Goal: Task Accomplishment & Management: Manage account settings

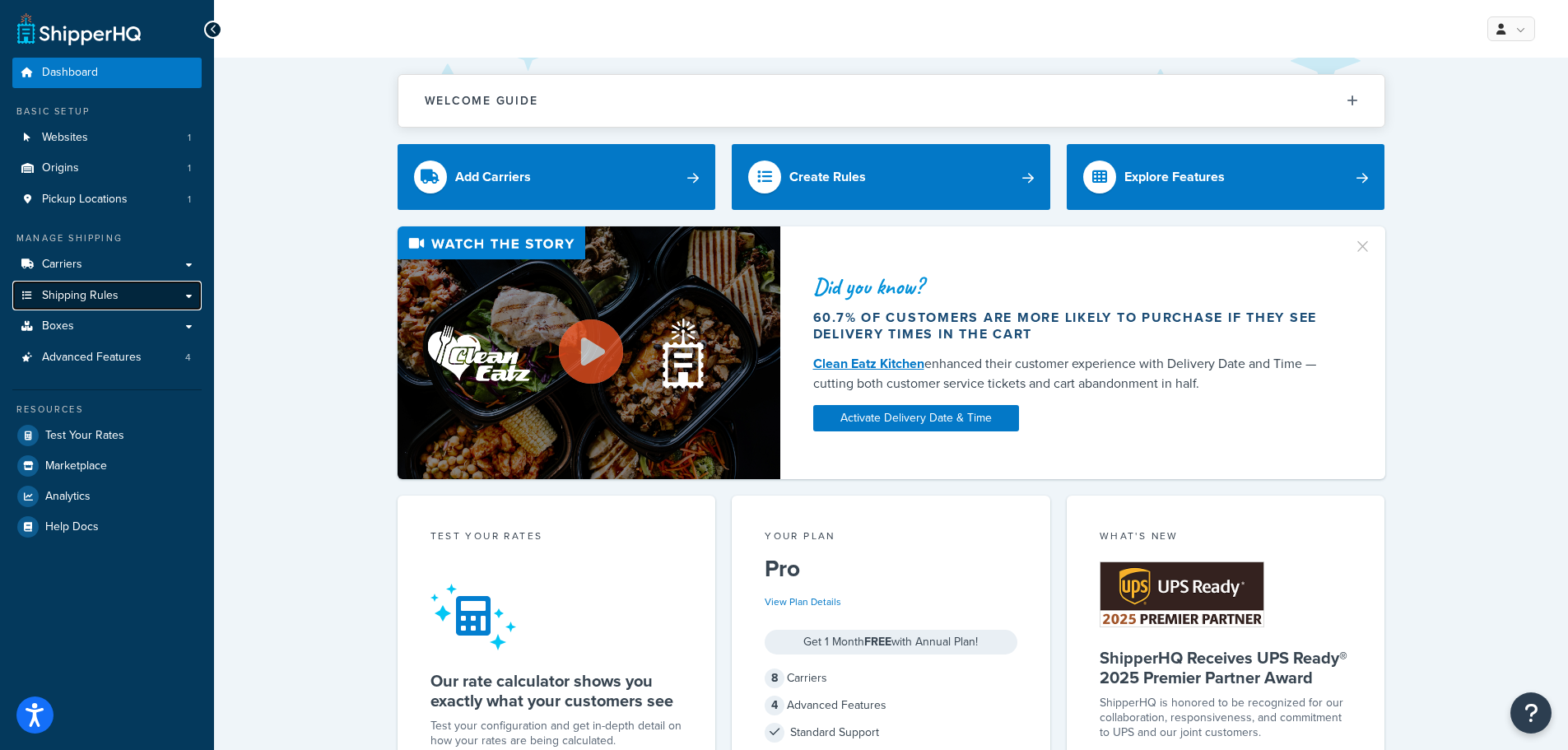
click at [173, 302] on link "Shipping Rules" at bounding box center [106, 296] width 189 height 30
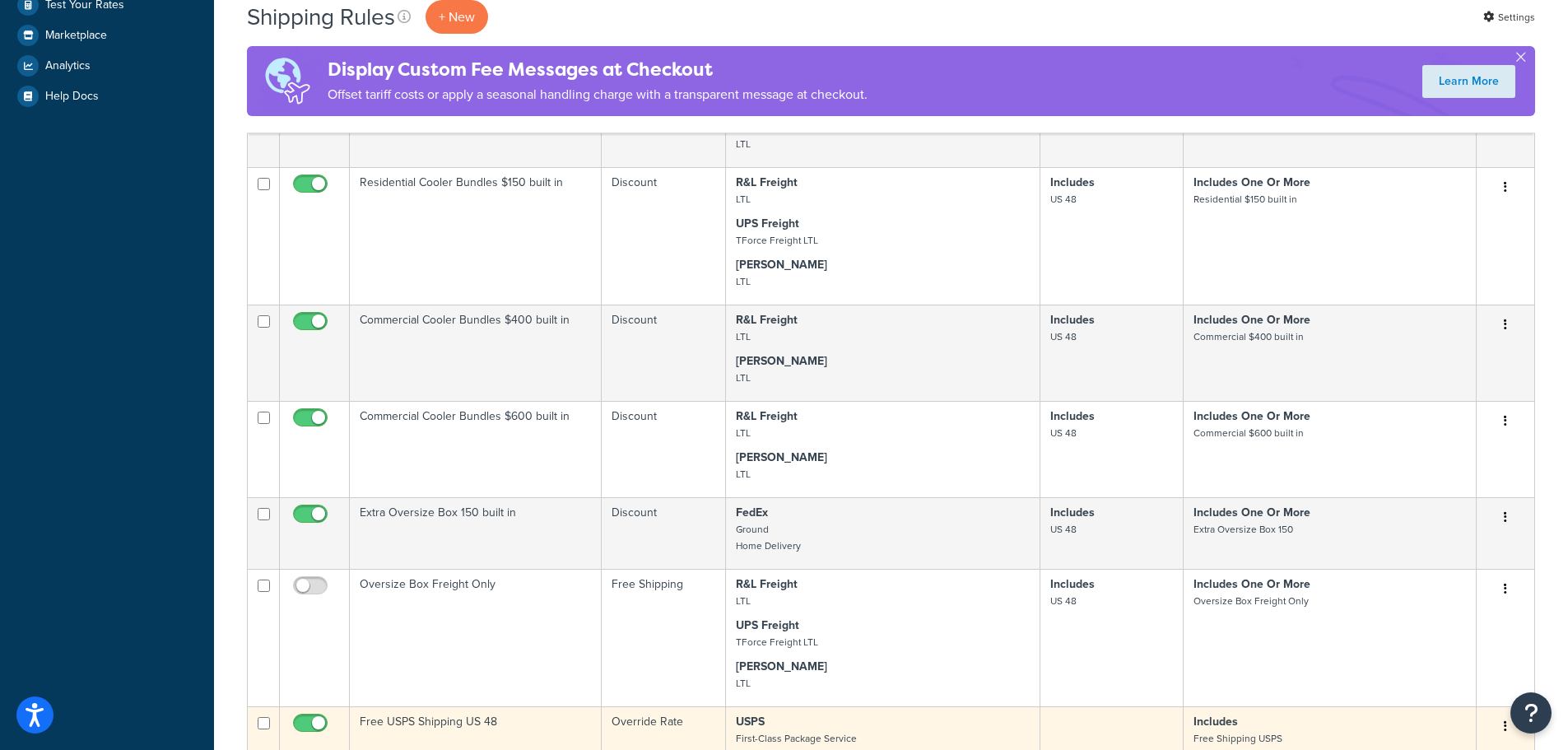
scroll to position [823, 0]
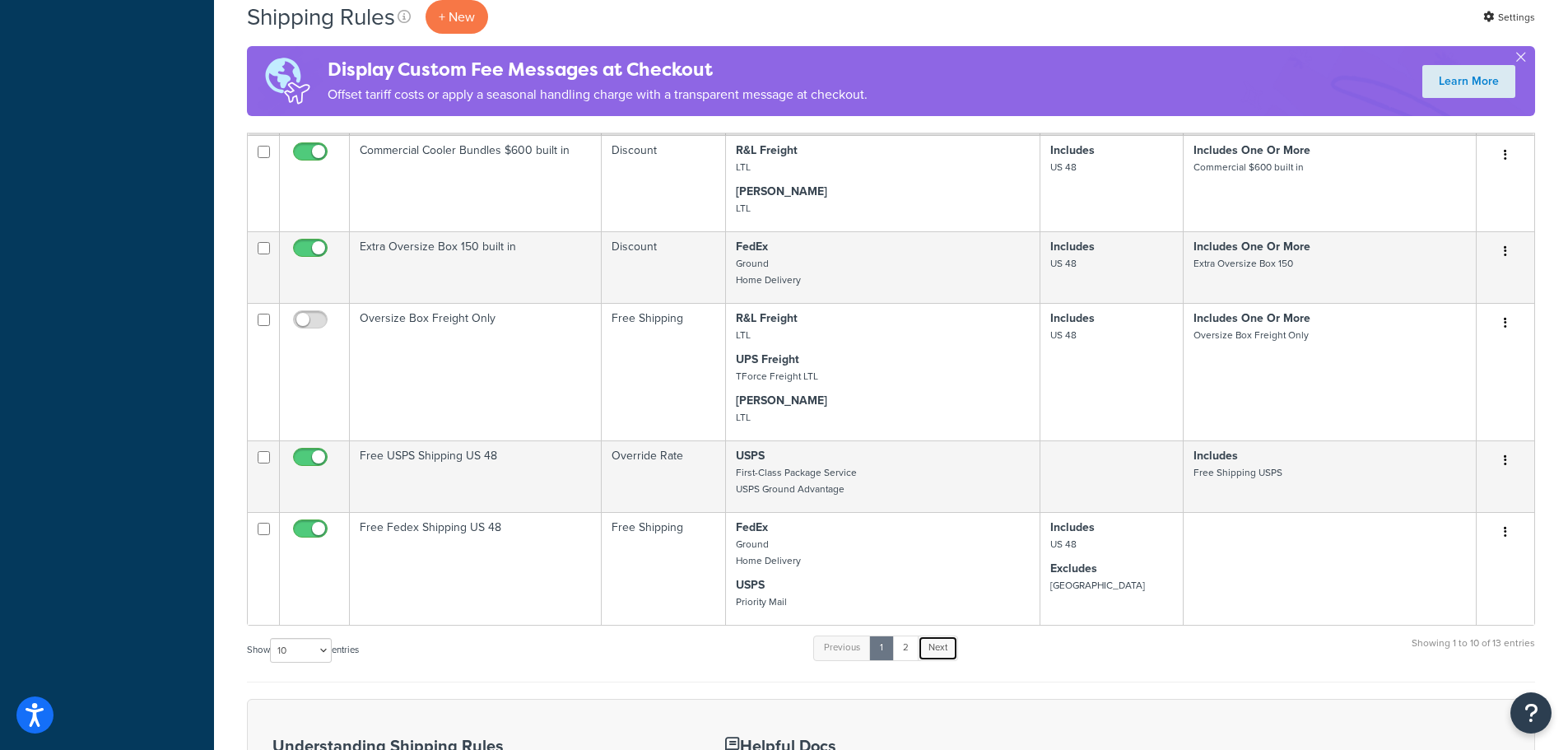
click at [948, 646] on link "Next" at bounding box center [938, 647] width 41 height 24
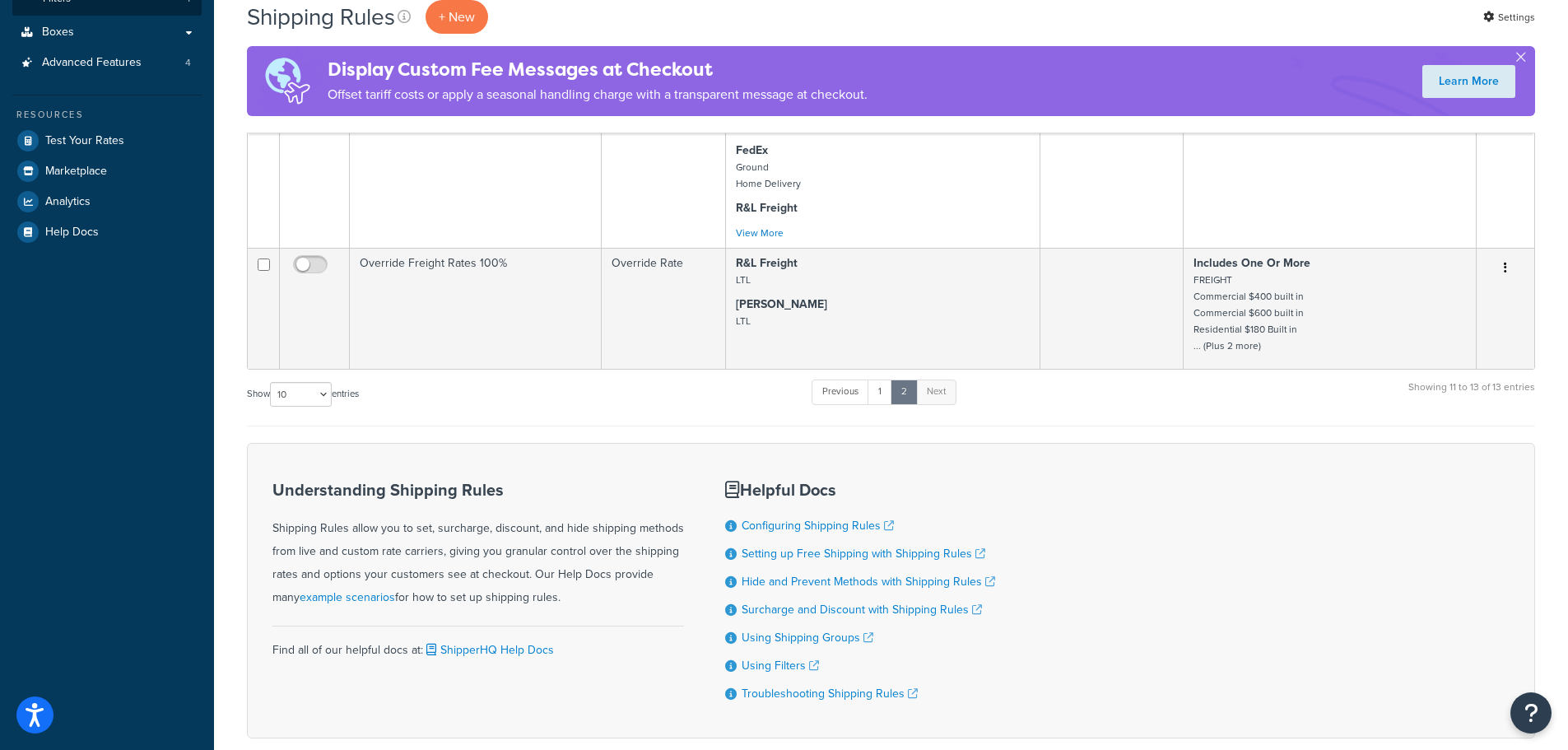
scroll to position [350, 0]
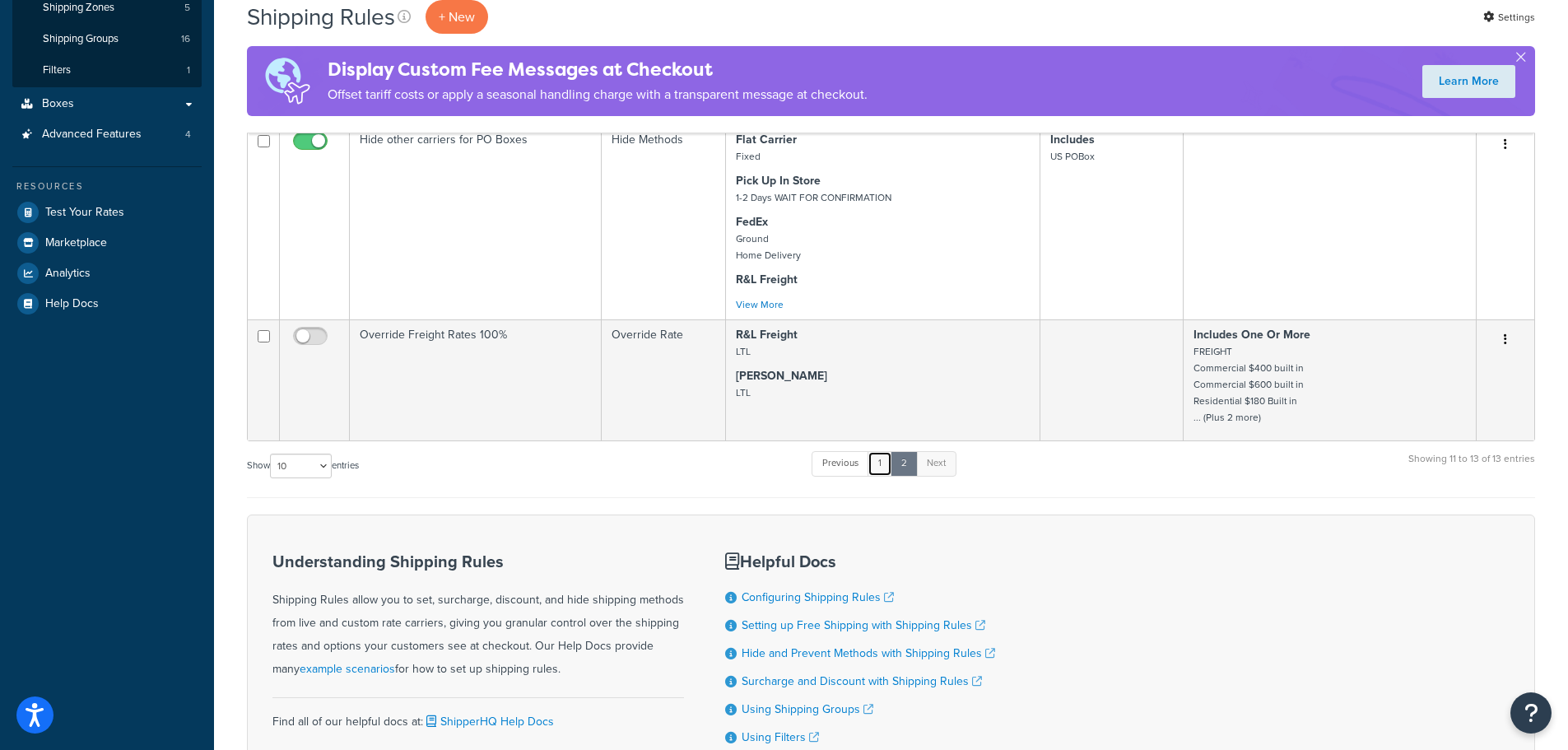
click at [892, 466] on link "1" at bounding box center [880, 464] width 24 height 24
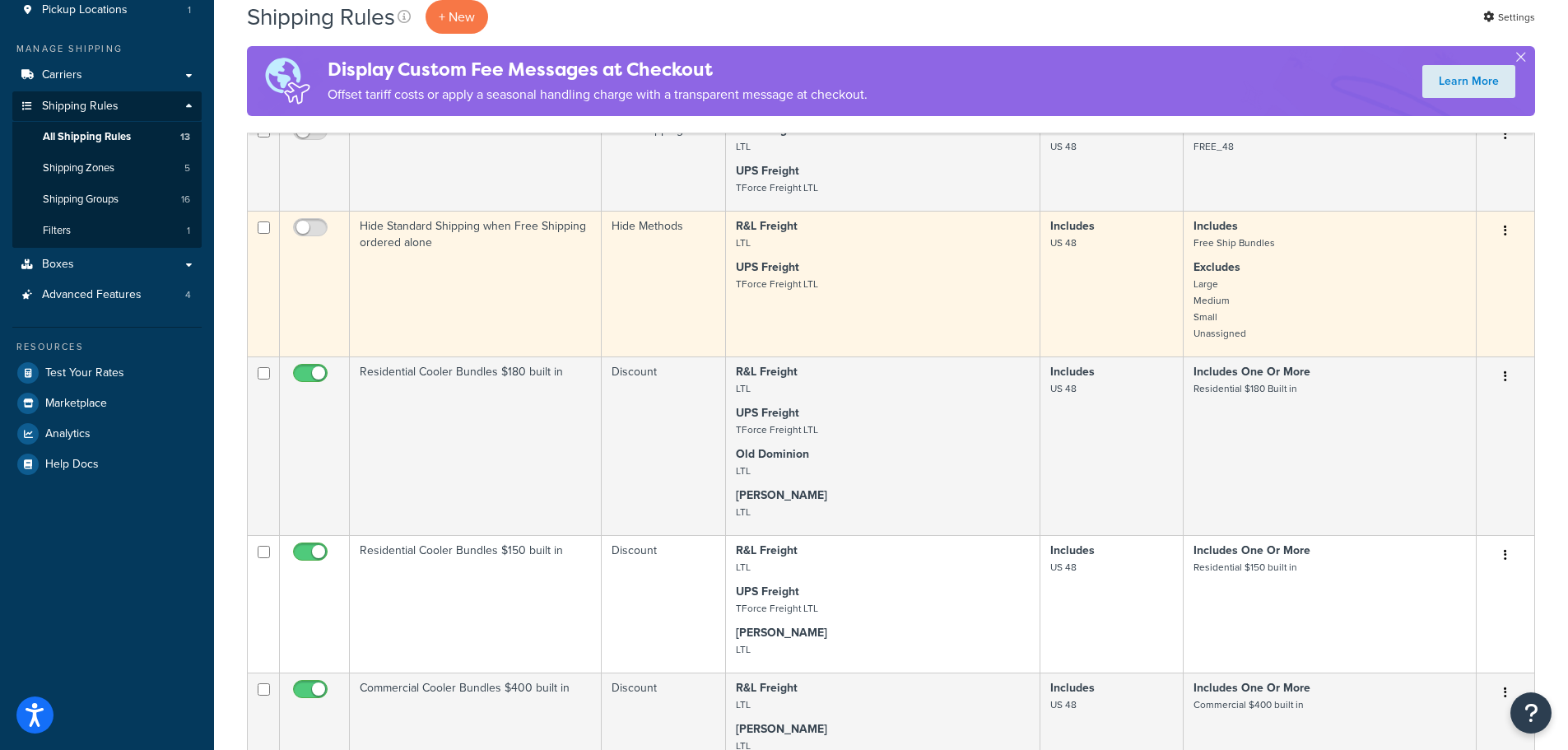
scroll to position [0, 0]
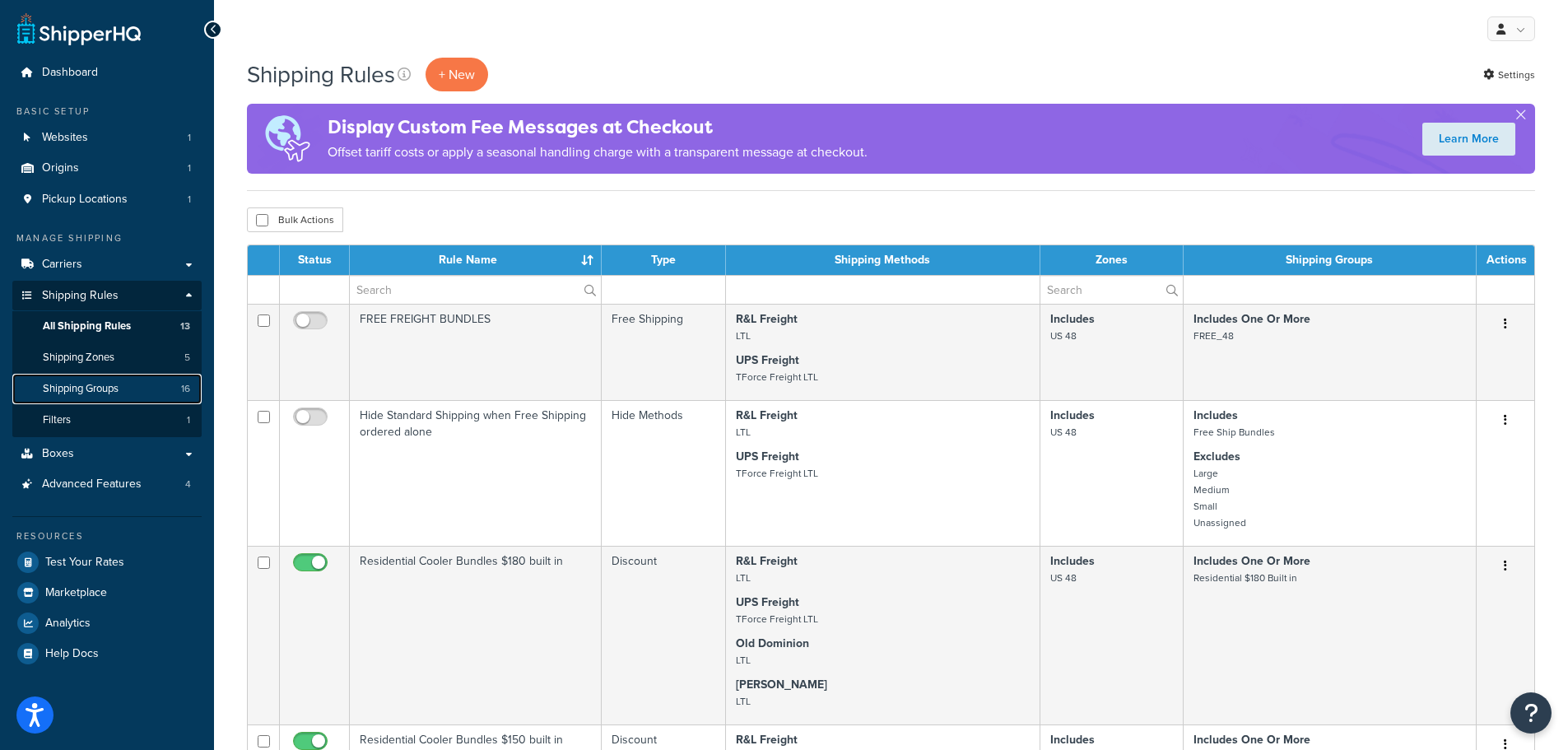
click at [128, 386] on link "Shipping Groups 16" at bounding box center [106, 389] width 189 height 30
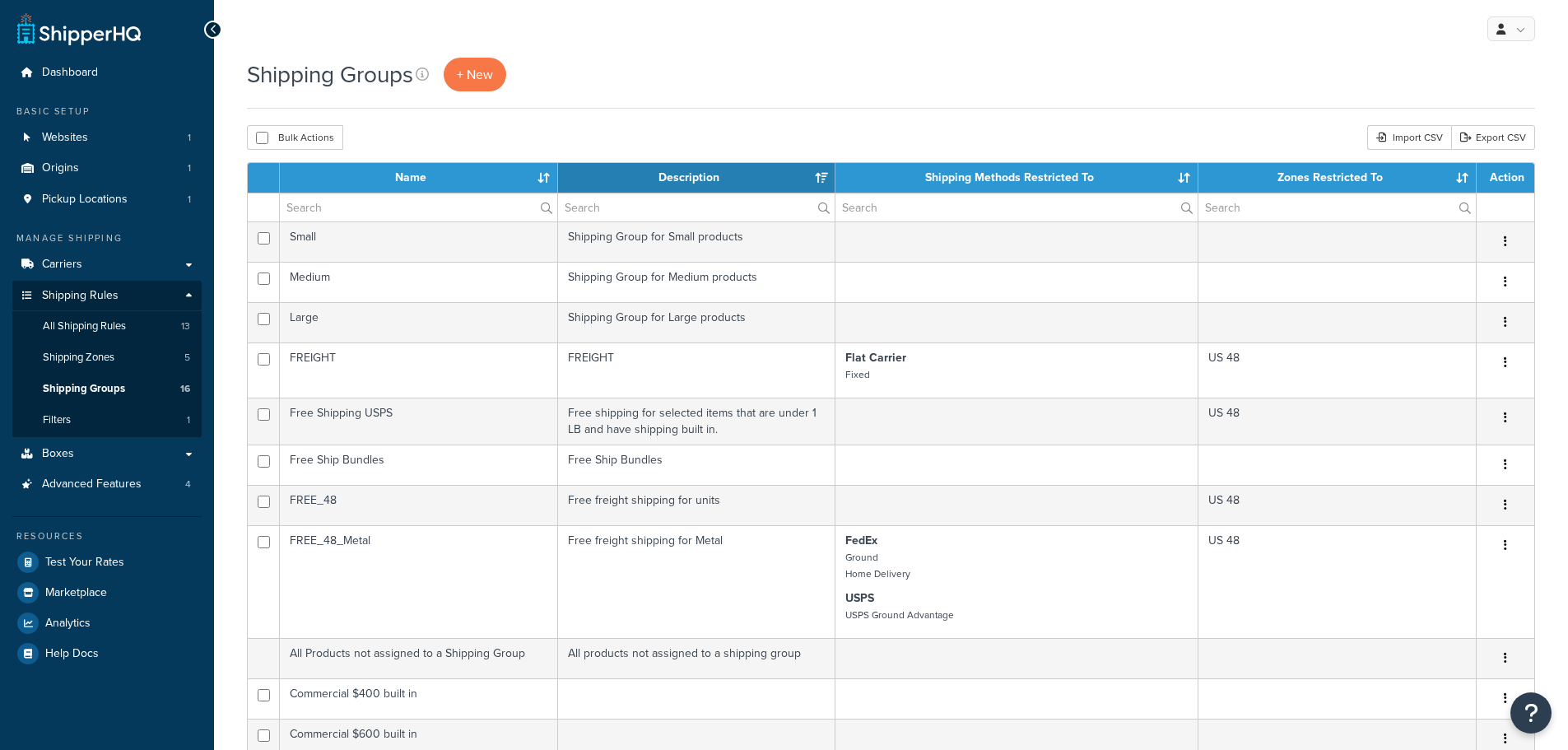
select select "15"
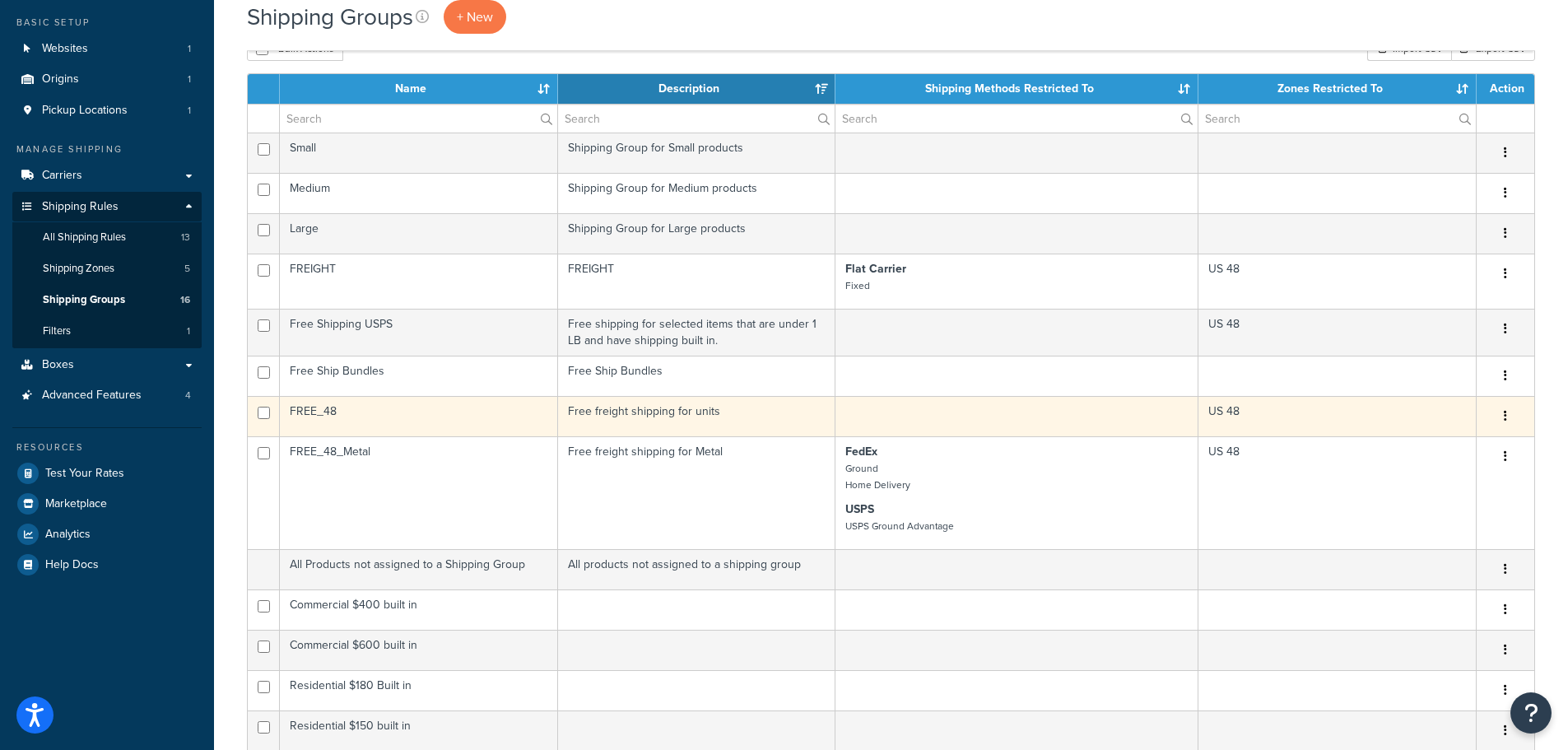
scroll to position [247, 0]
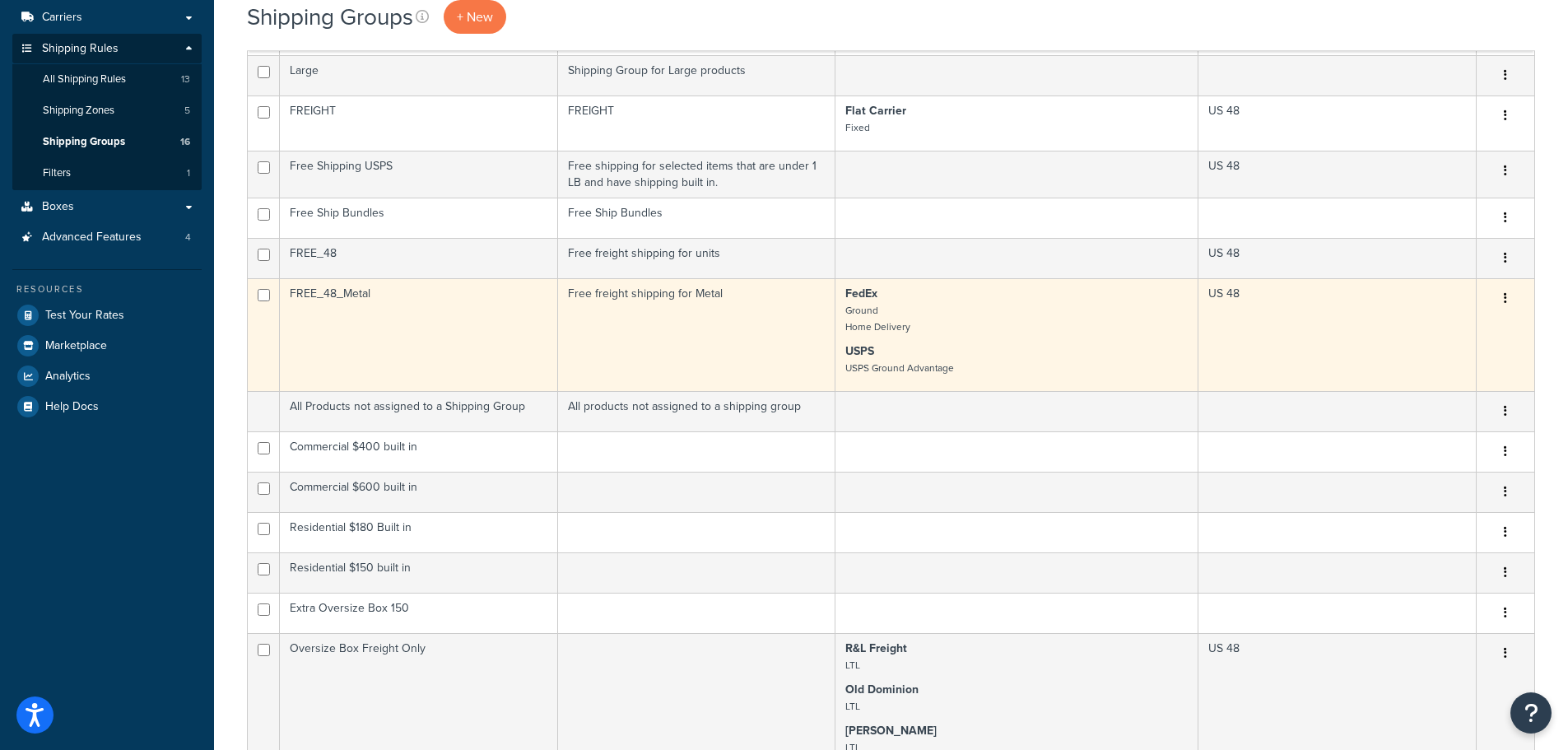
click at [1505, 298] on icon "button" at bounding box center [1505, 298] width 3 height 11
click at [1447, 326] on link "Edit" at bounding box center [1439, 333] width 130 height 34
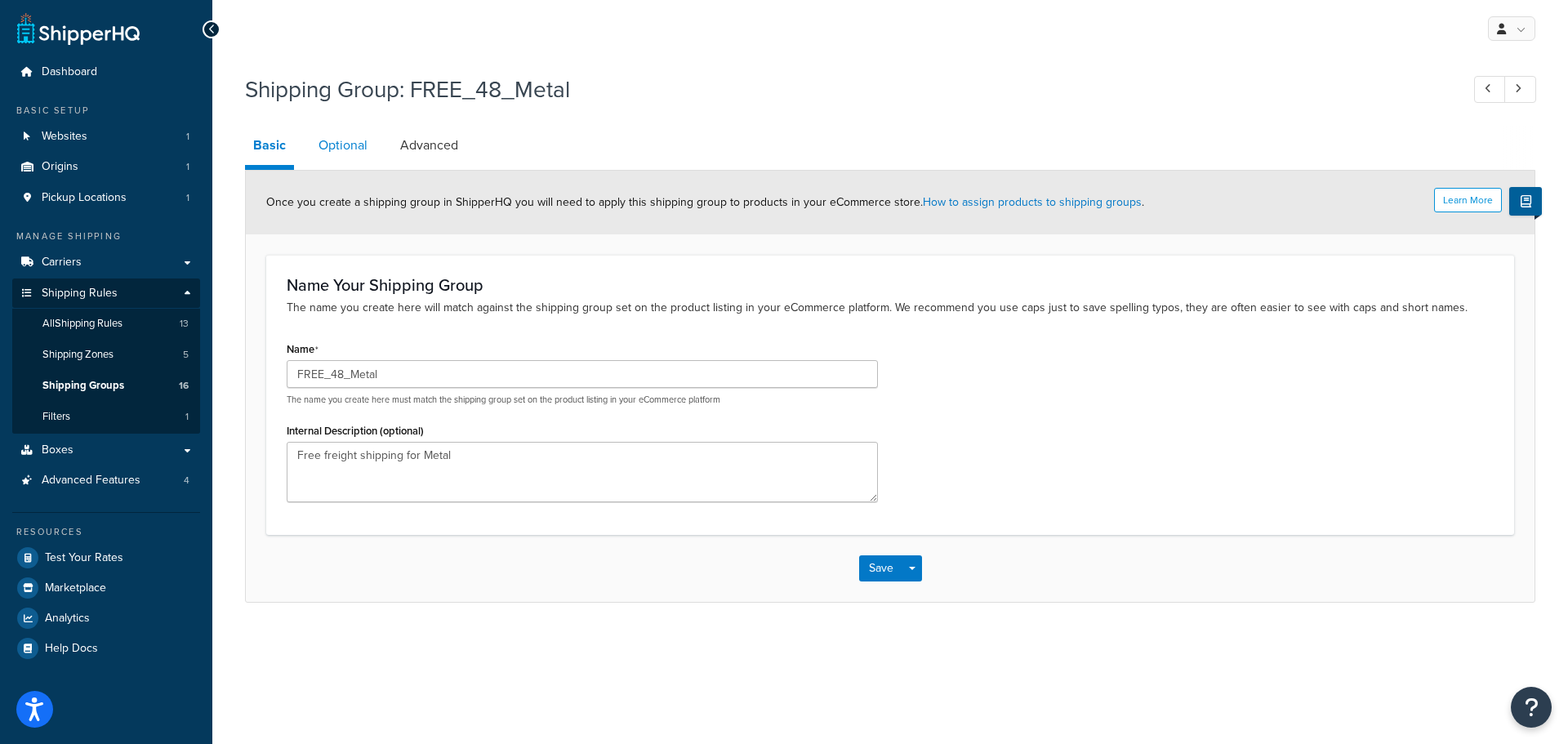
click at [360, 137] on link "Optional" at bounding box center [343, 146] width 65 height 39
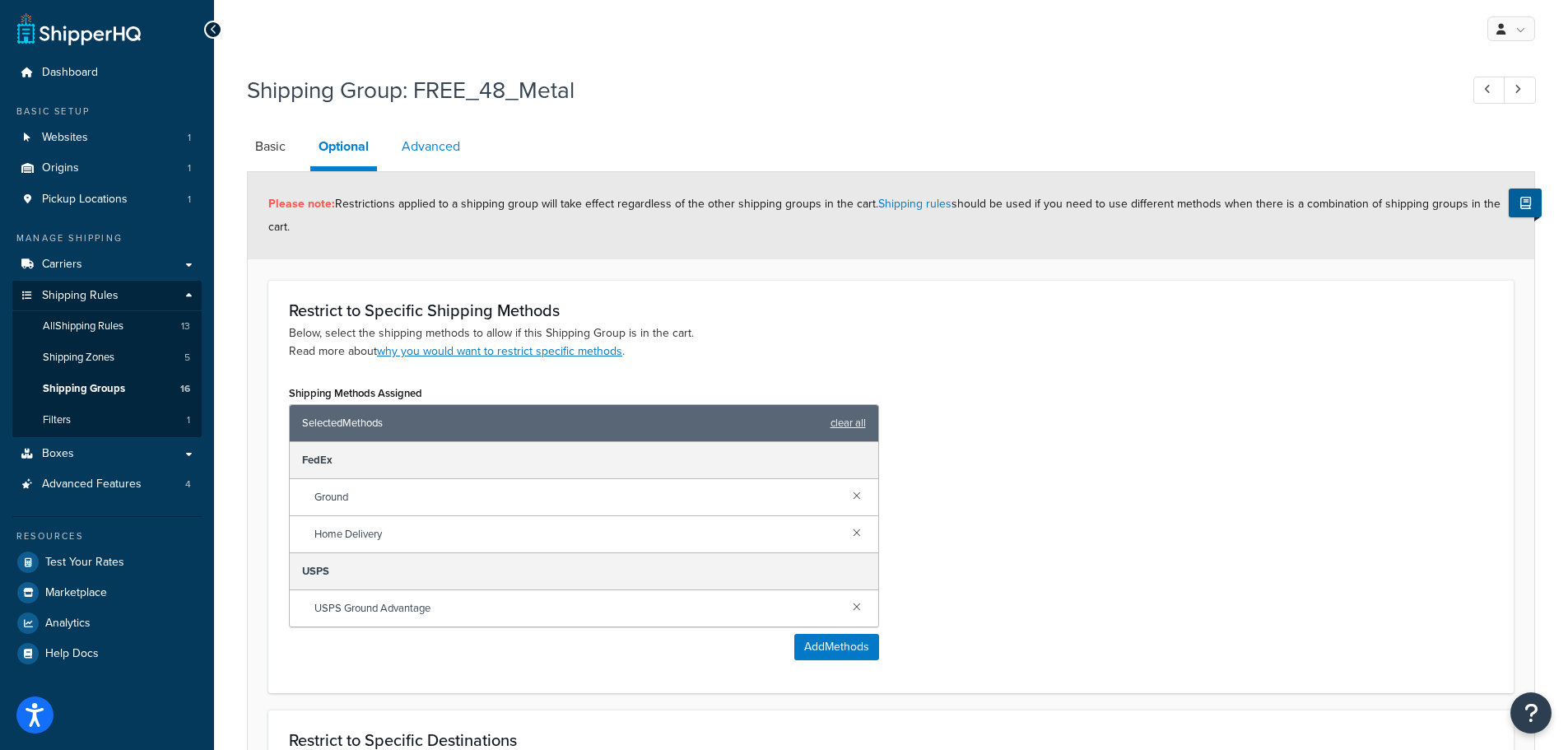
click at [433, 144] on link "Advanced" at bounding box center [430, 147] width 74 height 40
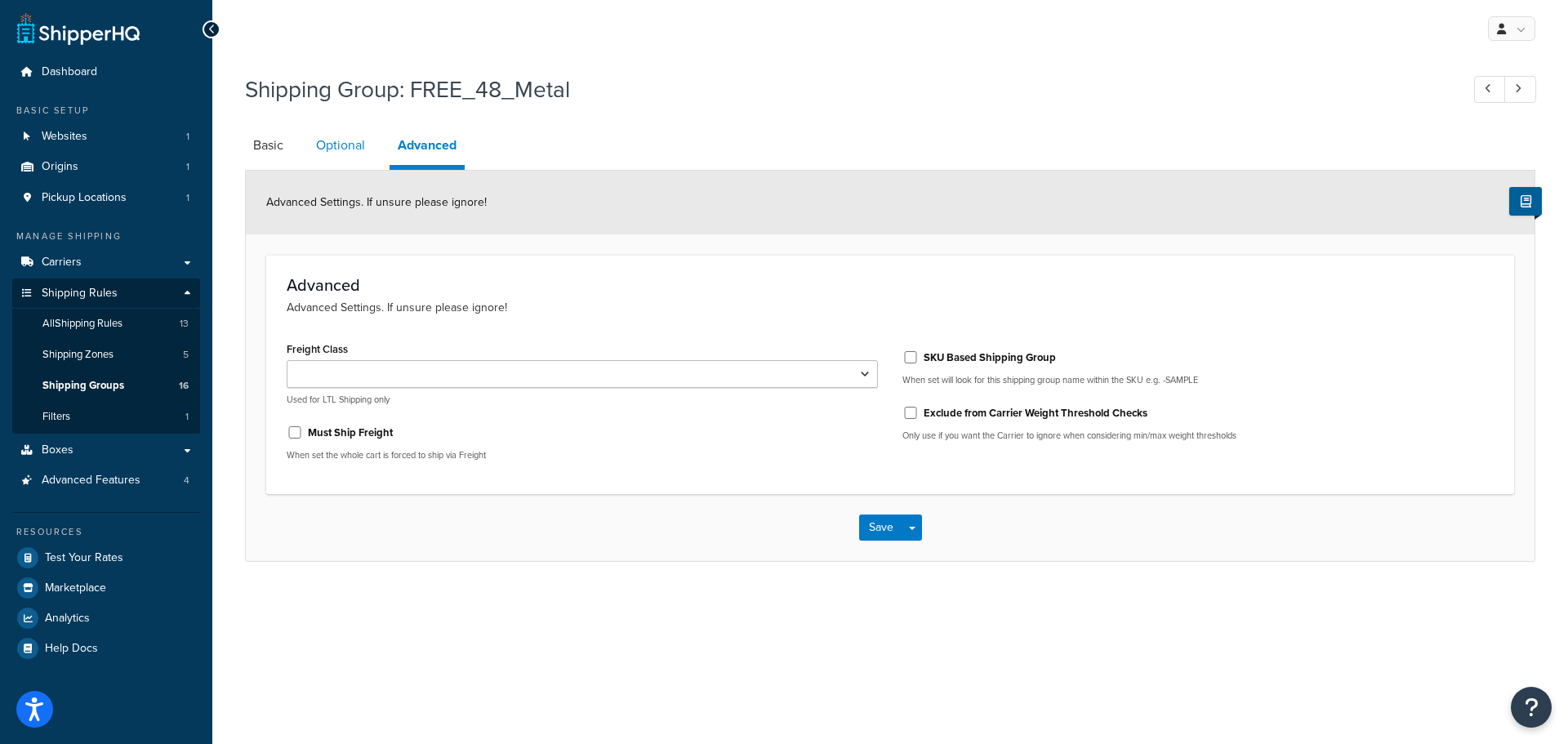
click at [349, 151] on link "Optional" at bounding box center [340, 146] width 65 height 39
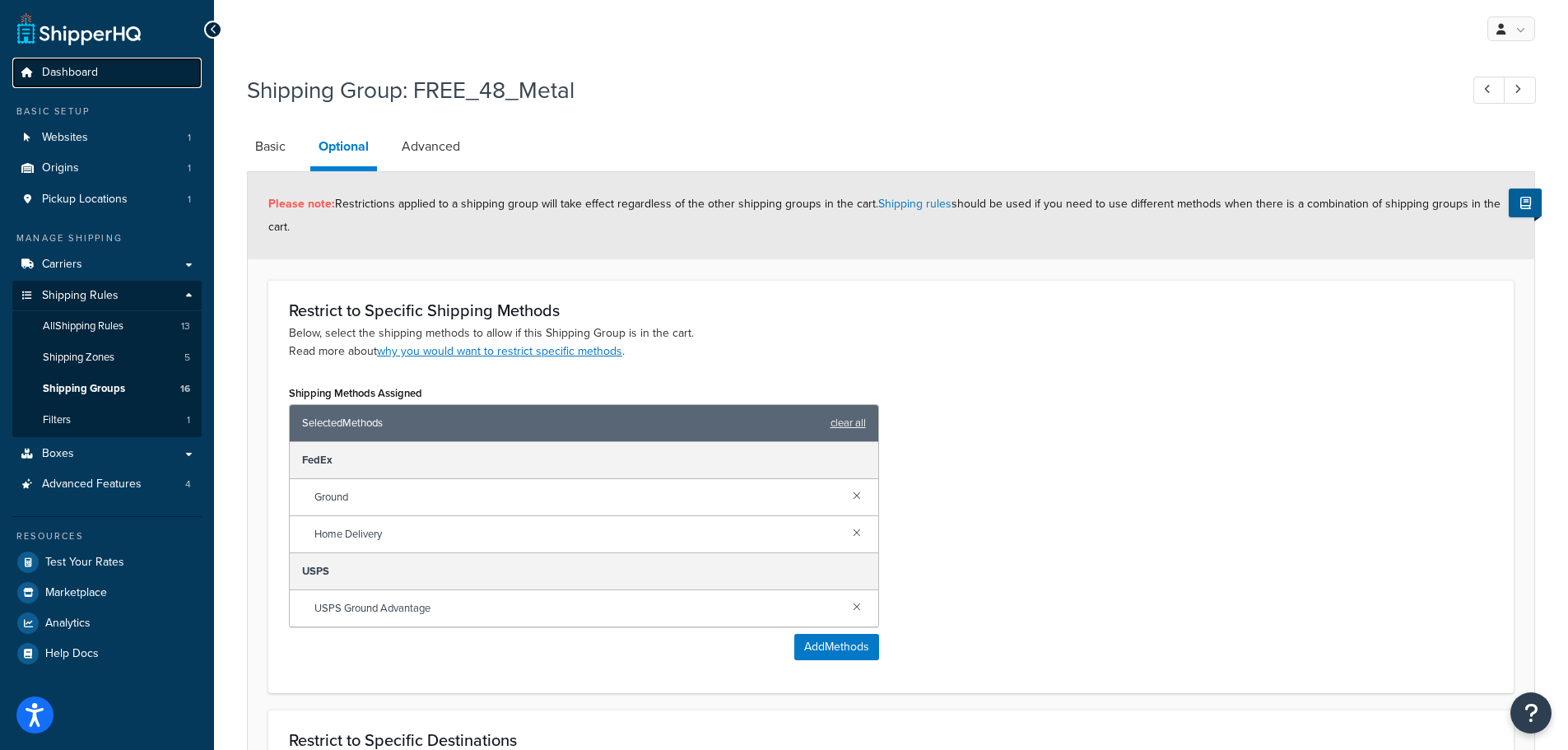
click at [81, 81] on link "Dashboard" at bounding box center [106, 73] width 189 height 30
